Goal: Book appointment/travel/reservation

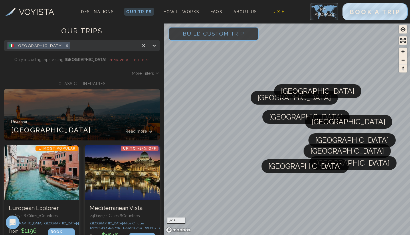
click at [207, 29] on span "Build Custom Trip" at bounding box center [214, 33] width 80 height 24
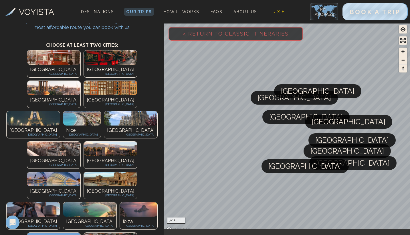
scroll to position [30, 0]
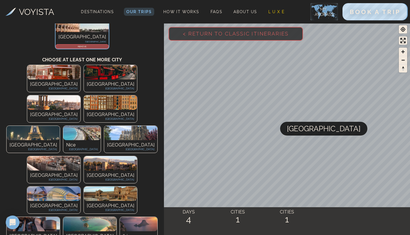
scroll to position [68, 0]
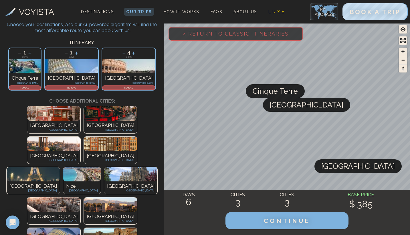
scroll to position [26, 0]
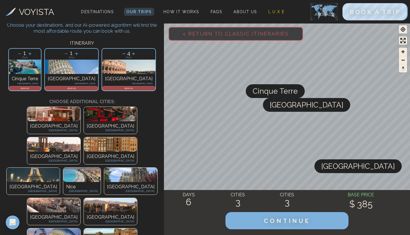
click at [40, 87] on p "REMOVE" at bounding box center [24, 87] width 31 height 3
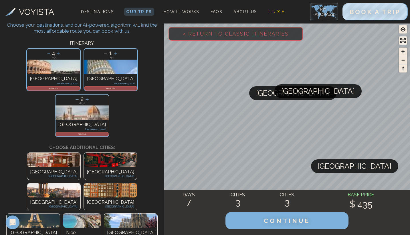
click at [104, 132] on p "REMOVE" at bounding box center [82, 133] width 52 height 3
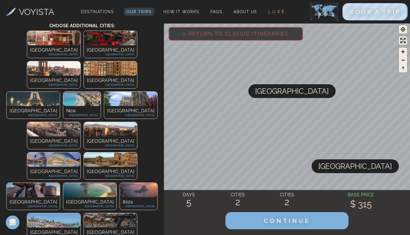
scroll to position [105, 0]
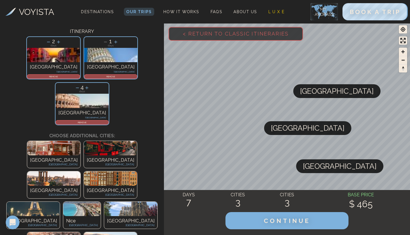
scroll to position [30, 0]
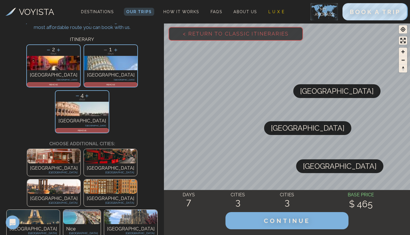
click at [60, 210] on img at bounding box center [33, 217] width 53 height 14
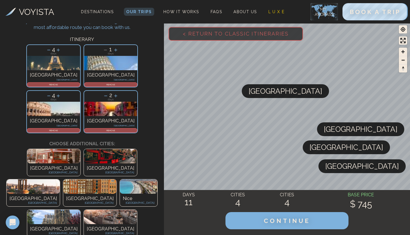
click at [48, 85] on p "REMOVE" at bounding box center [53, 84] width 52 height 3
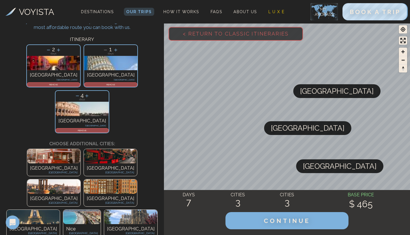
click at [80, 93] on icon at bounding box center [77, 96] width 6 height 6
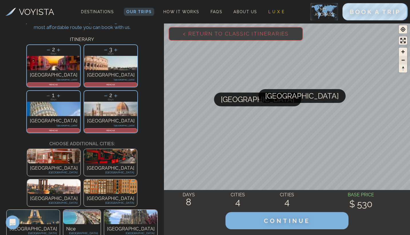
click at [401, 61] on span "Zoom out" at bounding box center [403, 60] width 8 height 8
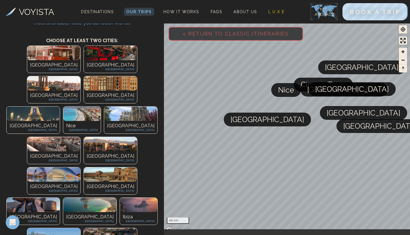
scroll to position [37, 0]
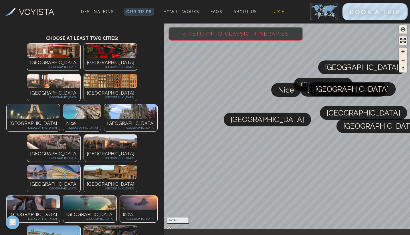
click at [44, 135] on img at bounding box center [53, 142] width 53 height 14
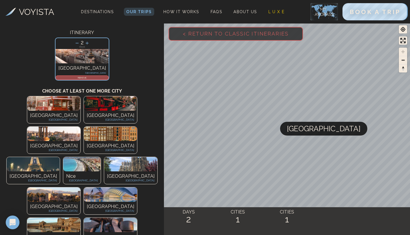
click at [104, 157] on img at bounding box center [130, 164] width 53 height 14
